Goal: Task Accomplishment & Management: Manage account settings

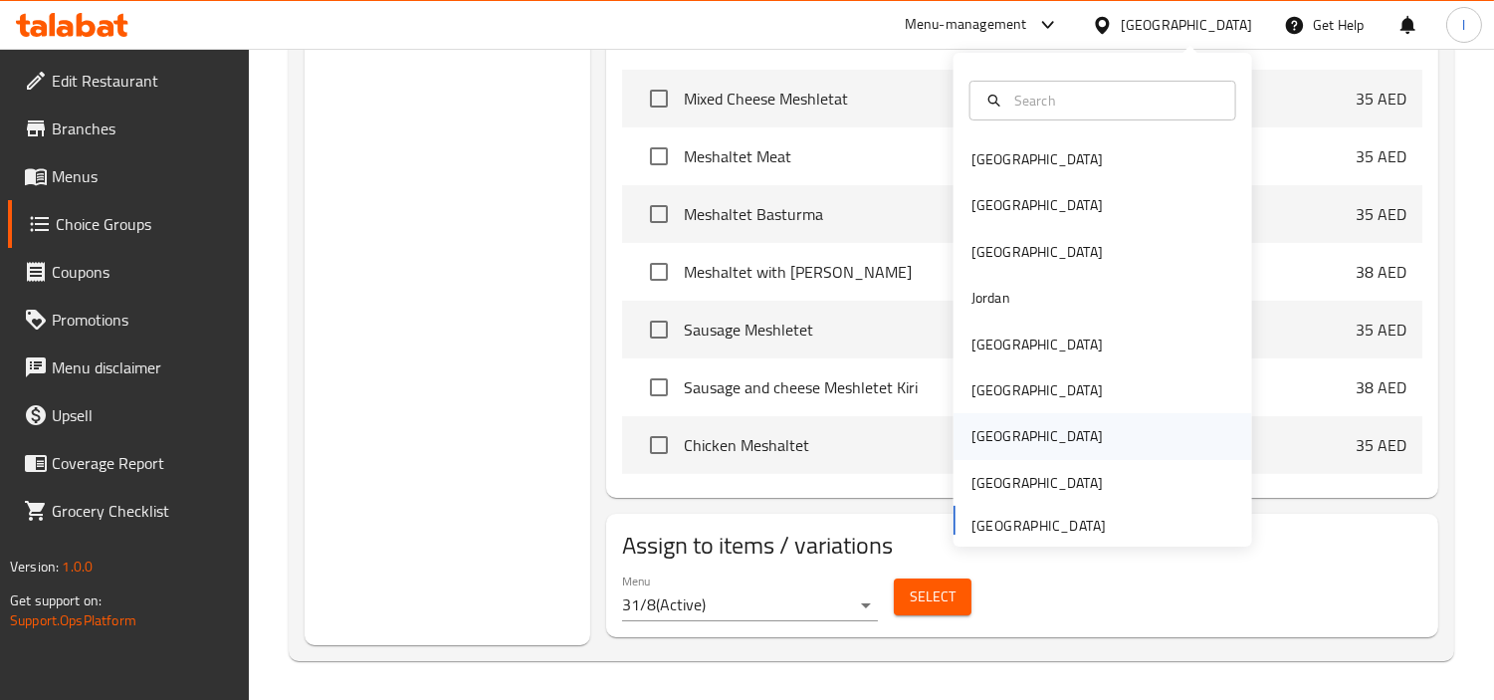
click at [1002, 421] on div "[GEOGRAPHIC_DATA]" at bounding box center [1037, 436] width 163 height 46
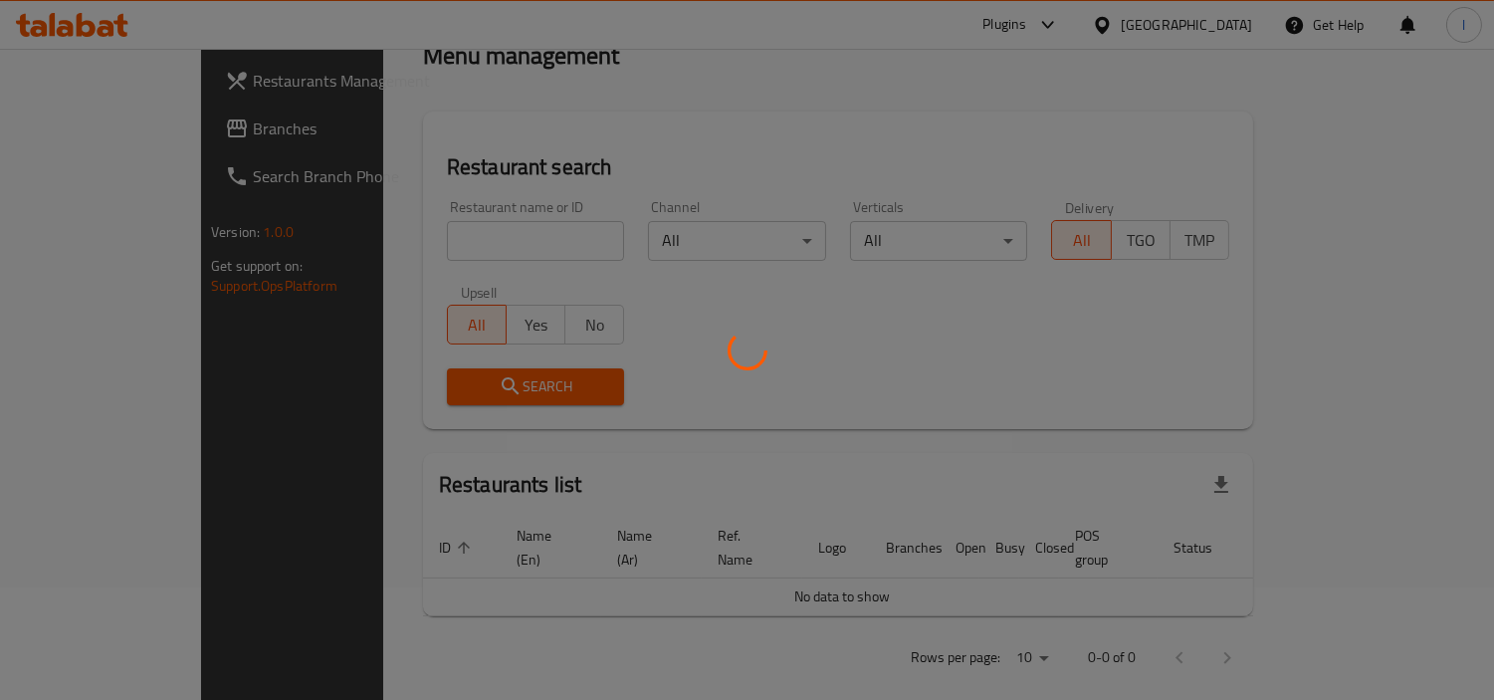
scroll to position [811, 0]
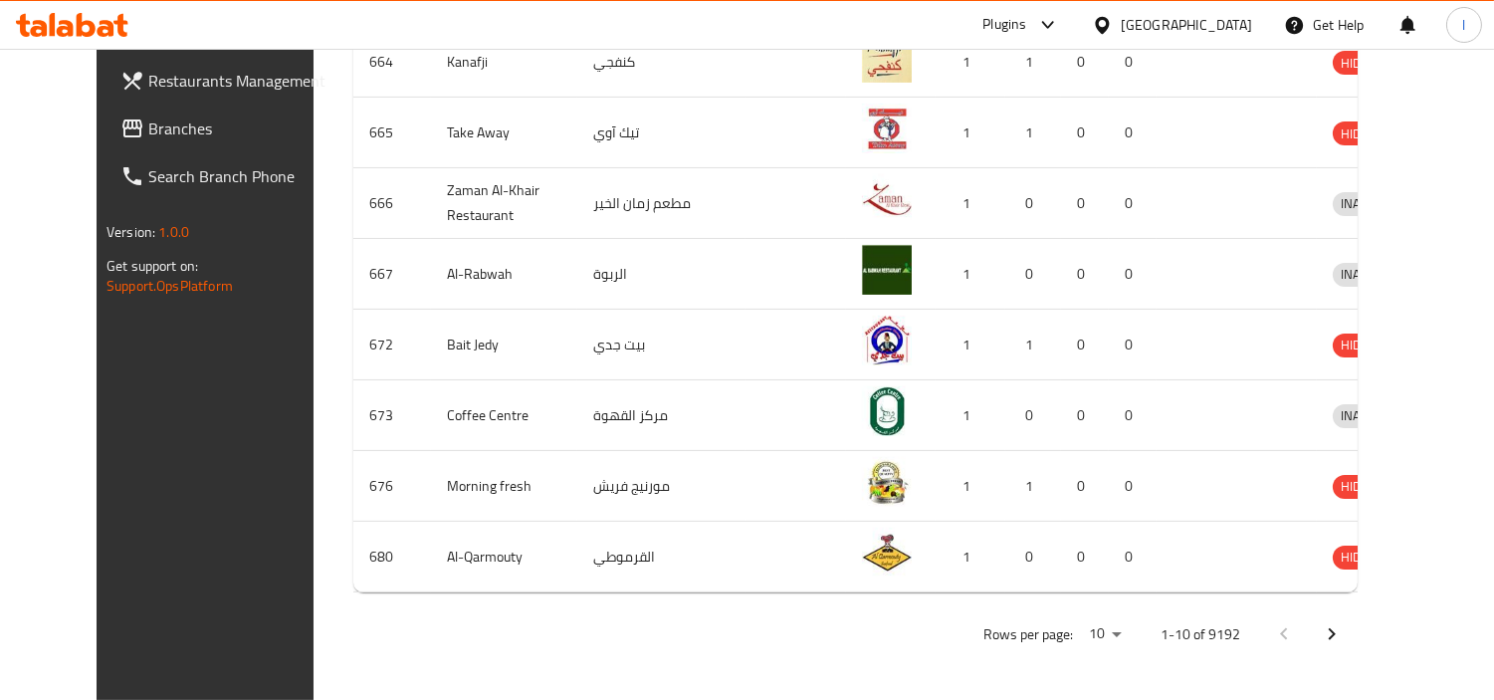
drag, startPoint x: 110, startPoint y: 124, endPoint x: 115, endPoint y: 212, distance: 87.8
click at [148, 124] on span "Branches" at bounding box center [239, 128] width 182 height 24
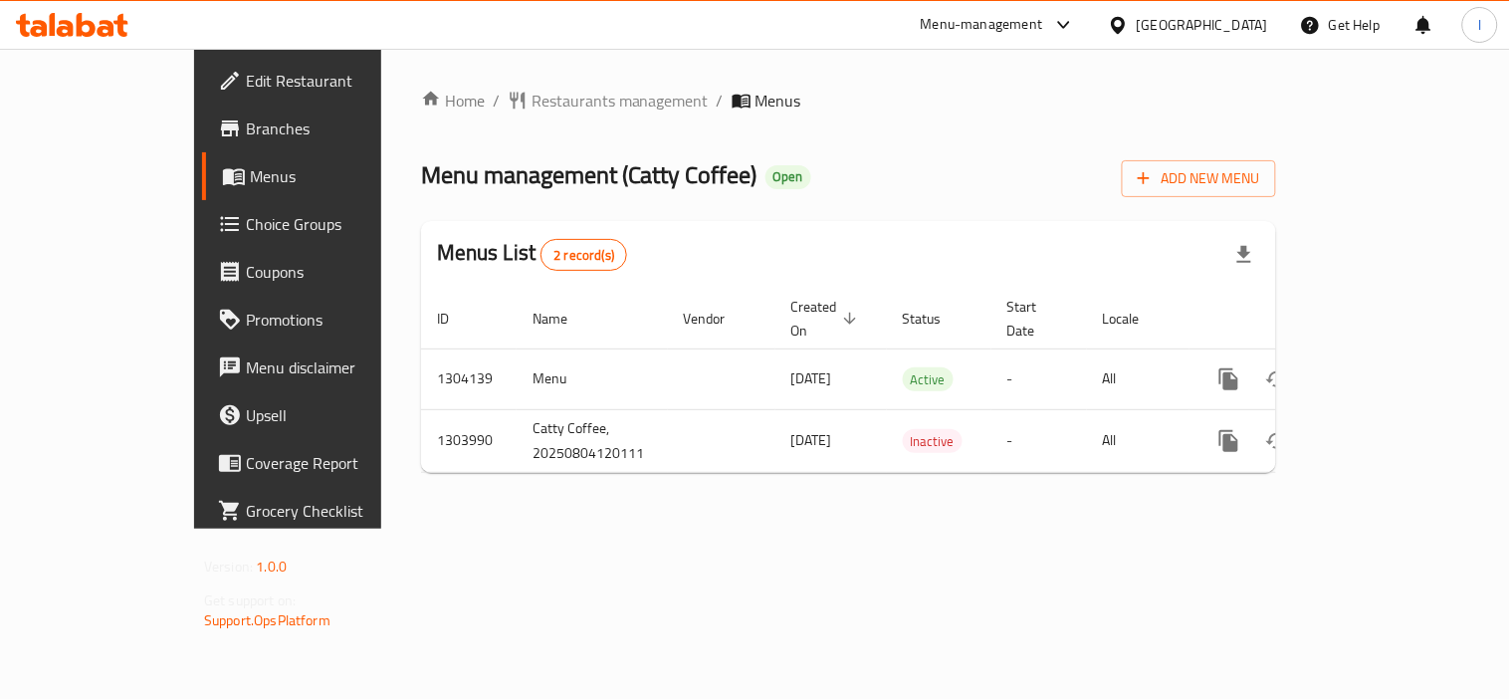
click at [246, 217] on span "Choice Groups" at bounding box center [338, 224] width 184 height 24
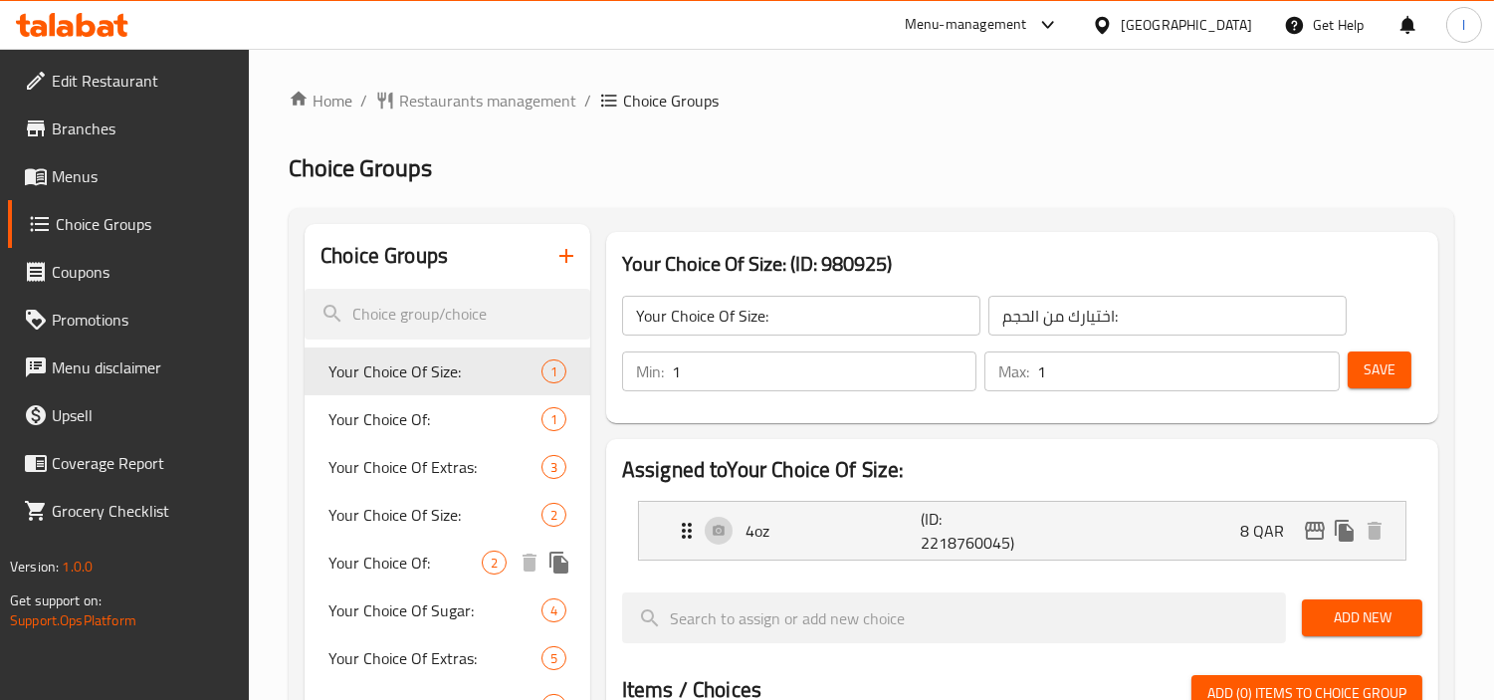
drag, startPoint x: 403, startPoint y: 563, endPoint x: 393, endPoint y: 571, distance: 13.4
click at [403, 563] on span "Your Choice Of:" at bounding box center [405, 563] width 153 height 24
type input "Your Choice Of:"
type input "اختيارك من:"
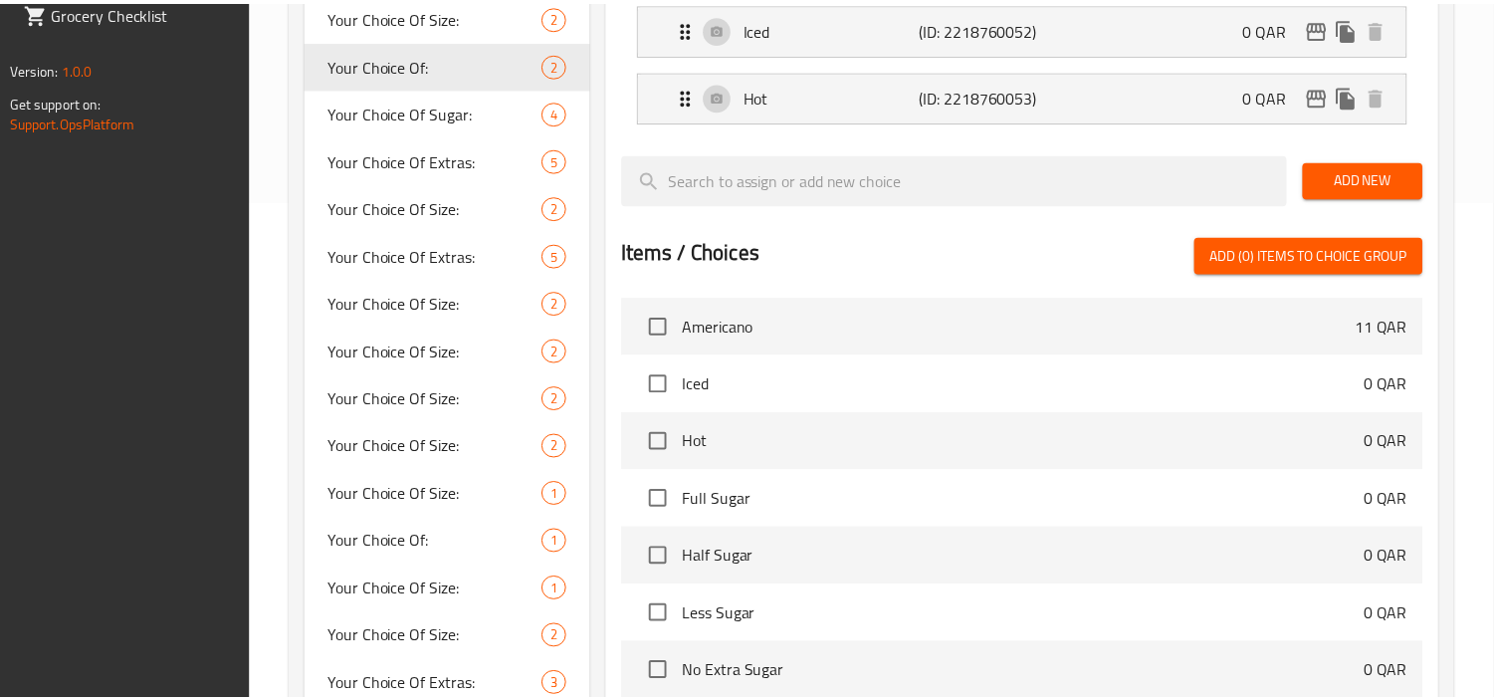
scroll to position [742, 0]
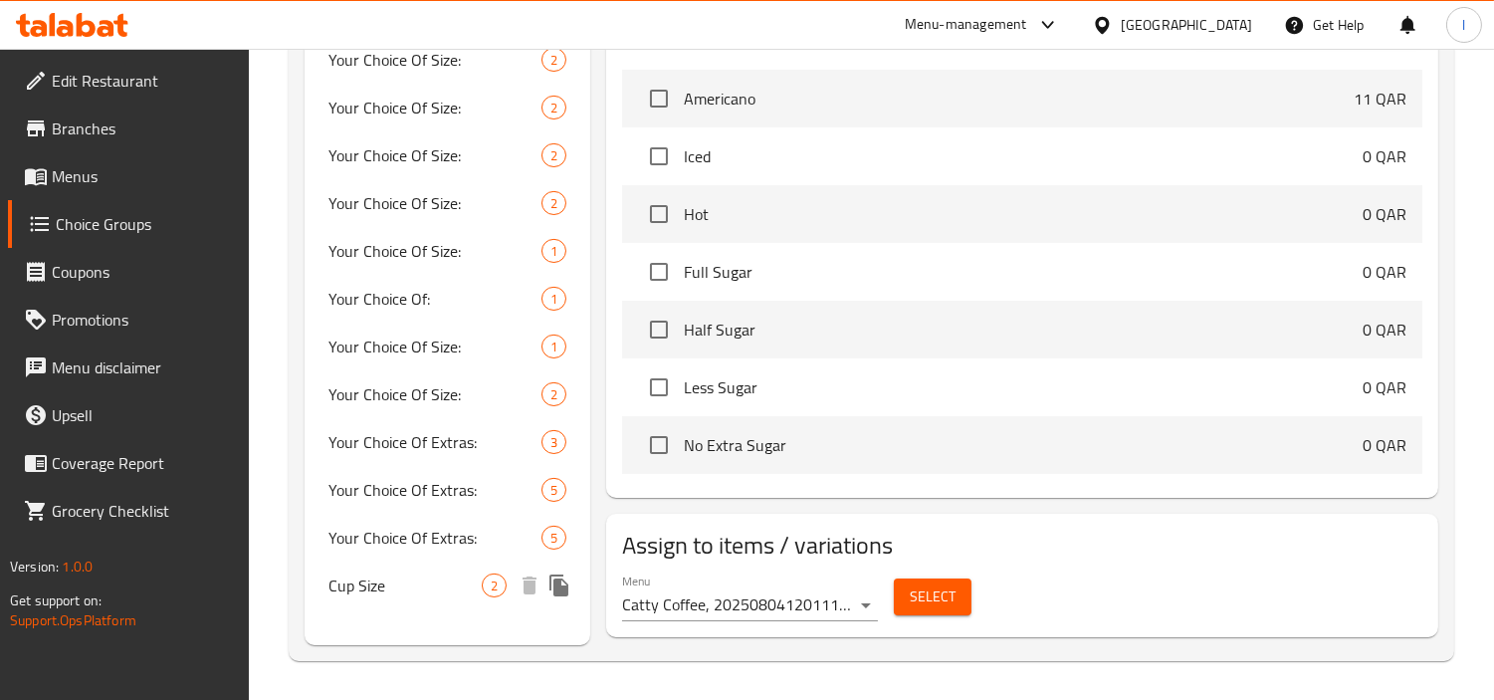
click at [388, 538] on span "Your Choice Of Extras:" at bounding box center [435, 538] width 213 height 24
type input "Your Choice Of Extras:"
type input "اختيارك من الإضافات:"
type input "0"
type input "5"
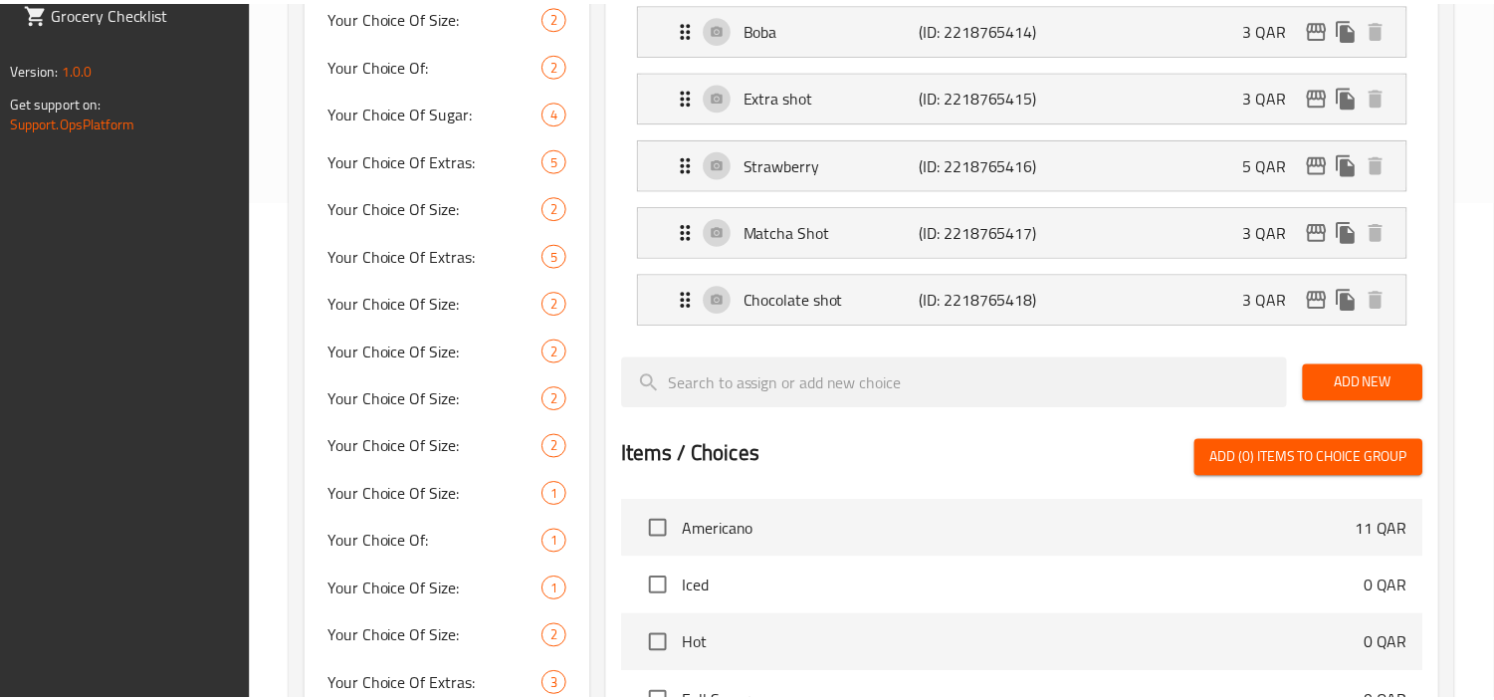
scroll to position [970, 0]
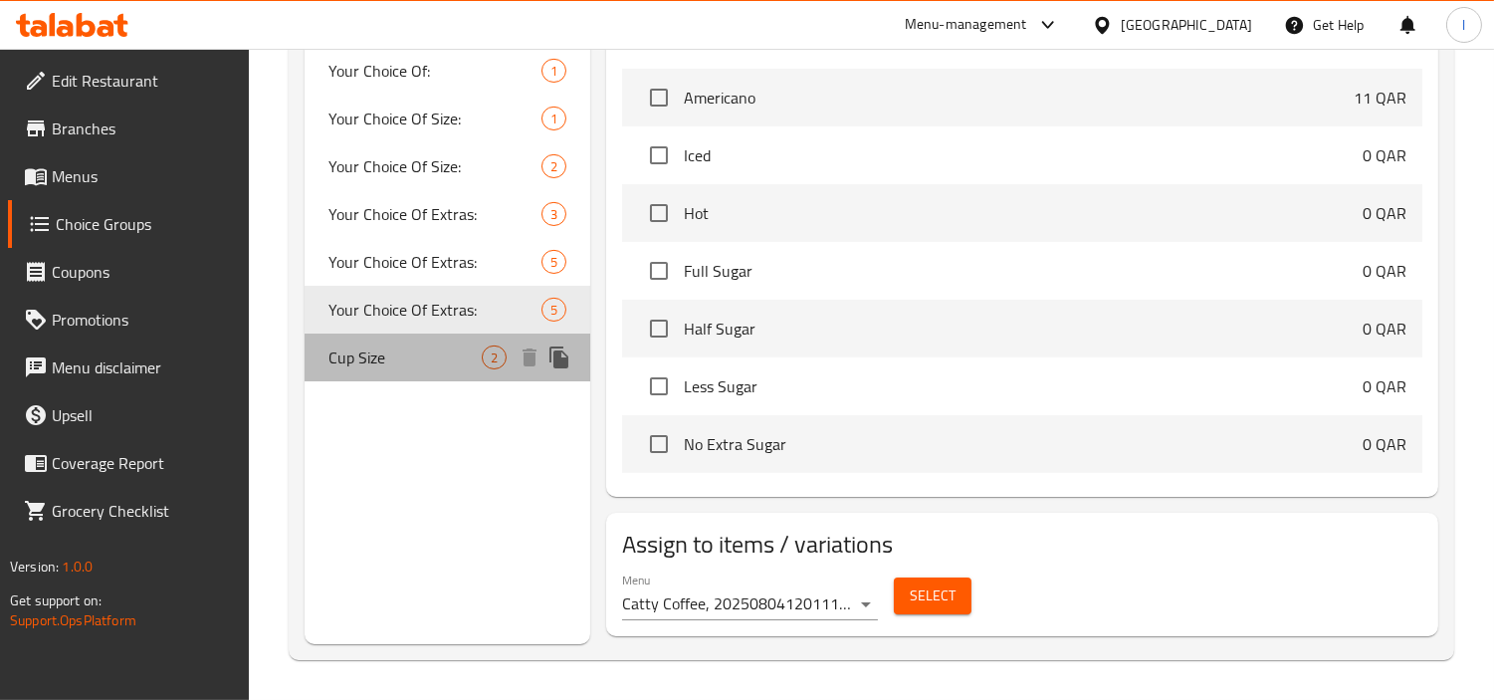
click at [379, 340] on div "Cup Size 2" at bounding box center [448, 358] width 286 height 48
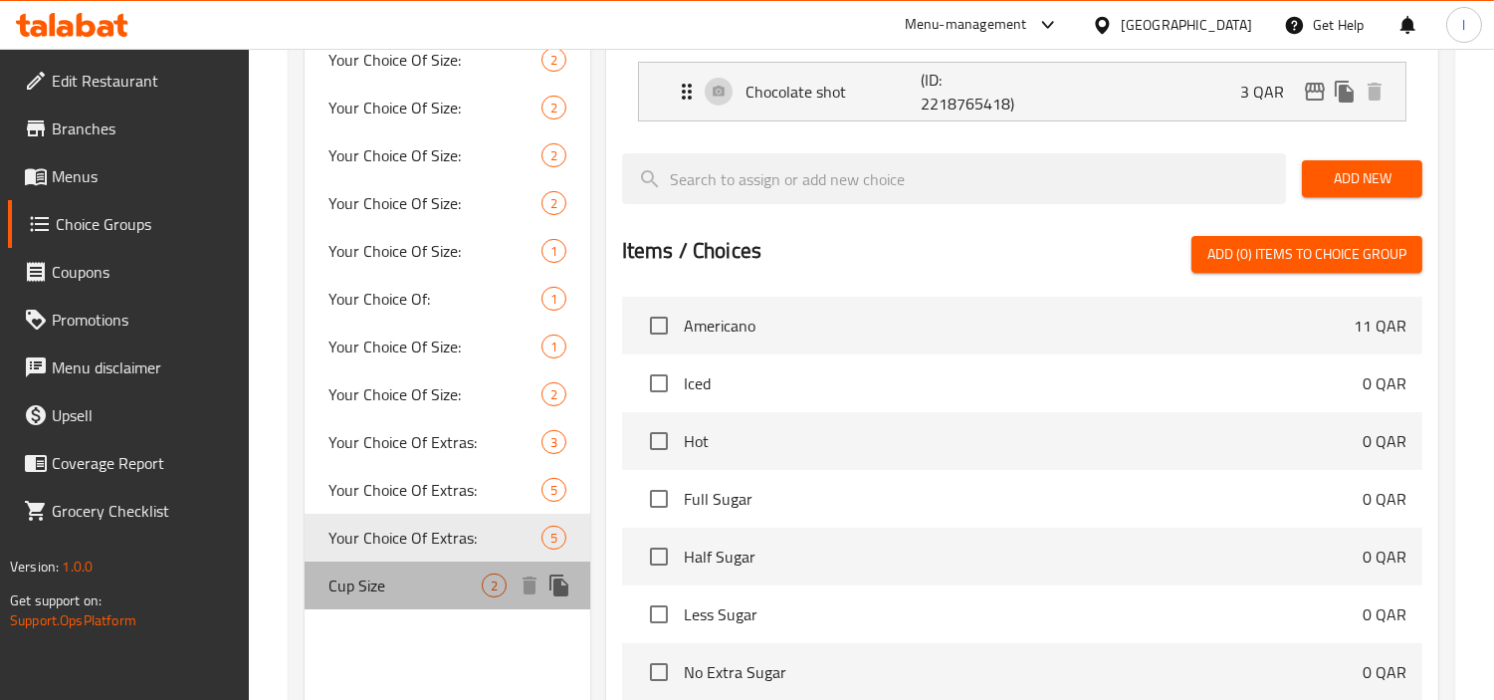
type input "Cup Size"
type input "حجم كوب"
type input "1"
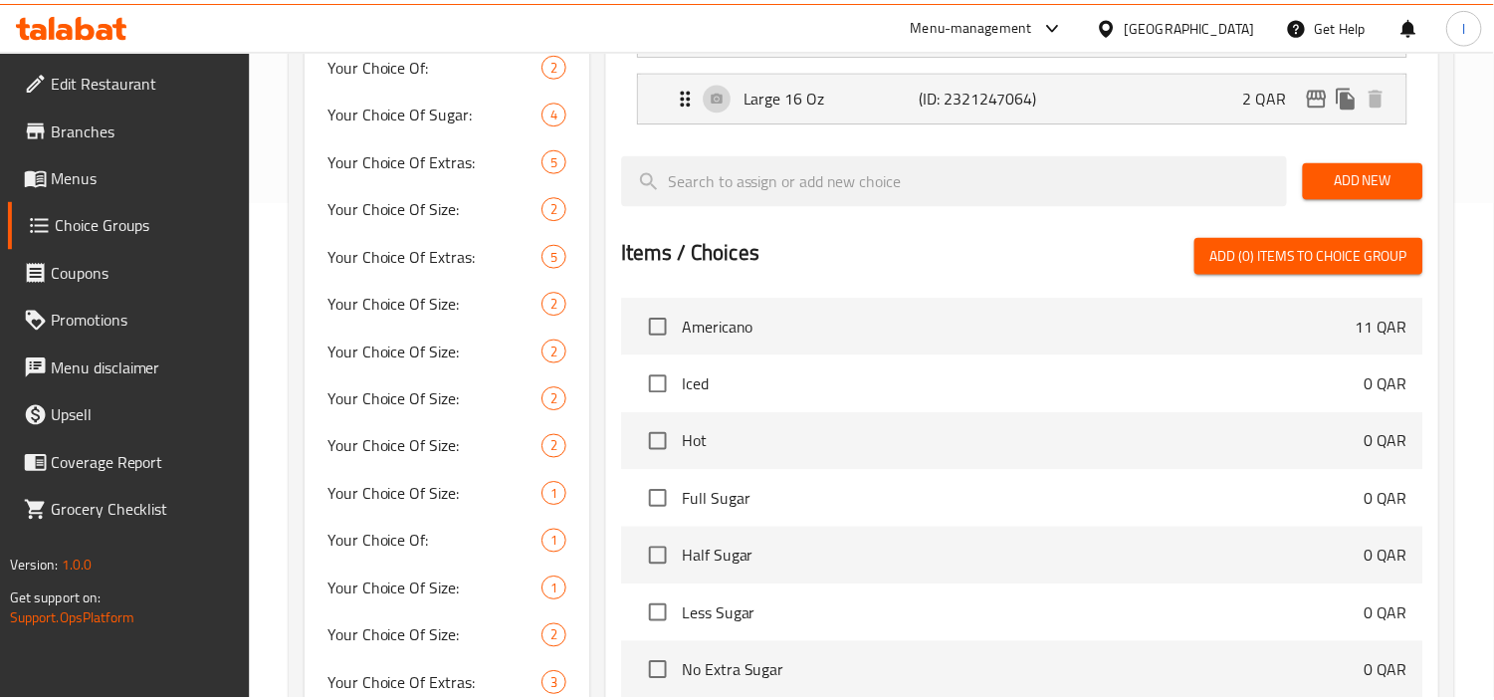
scroll to position [742, 0]
